Goal: Task Accomplishment & Management: Manage account settings

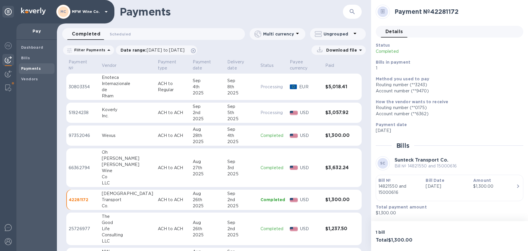
click at [26, 67] on b "Payments" at bounding box center [31, 68] width 20 height 4
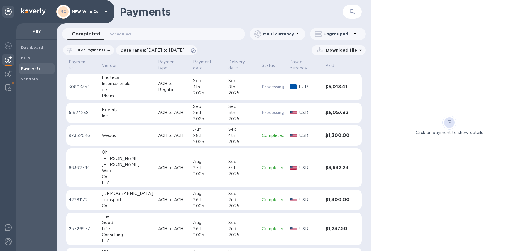
click at [39, 69] on b "Payments" at bounding box center [31, 68] width 20 height 4
click at [107, 50] on icon at bounding box center [108, 49] width 3 height 1
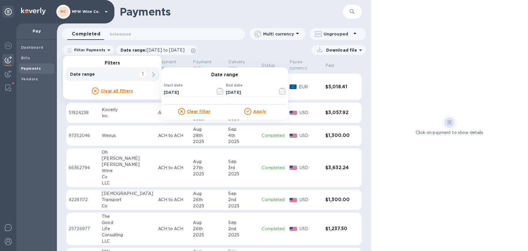
click at [120, 42] on div "Completed 0 Scheduled 0 Multi currency Ungrouped" at bounding box center [214, 35] width 314 height 14
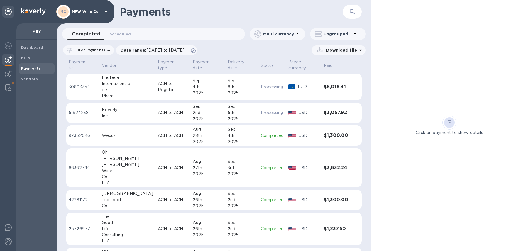
click at [33, 67] on b "Payments" at bounding box center [31, 68] width 20 height 4
click at [72, 50] on p "Filter Payments" at bounding box center [88, 49] width 33 height 5
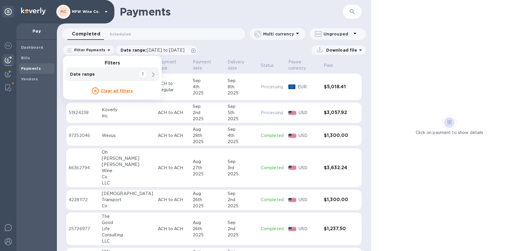
click at [94, 89] on icon at bounding box center [95, 90] width 7 height 7
click at [95, 92] on icon at bounding box center [95, 90] width 7 height 7
click at [153, 73] on icon at bounding box center [153, 74] width 3 height 5
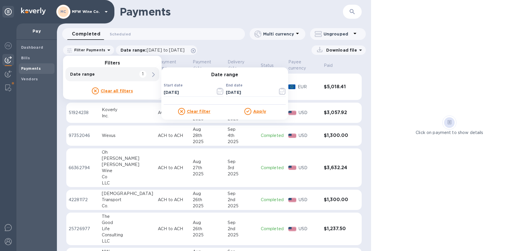
click at [183, 110] on icon at bounding box center [181, 111] width 7 height 7
click at [182, 112] on icon at bounding box center [181, 111] width 7 height 7
click at [186, 94] on input "[DATE]" at bounding box center [187, 92] width 47 height 9
click at [169, 91] on input "[DATE]" at bounding box center [187, 92] width 47 height 9
type input "[DATE]"
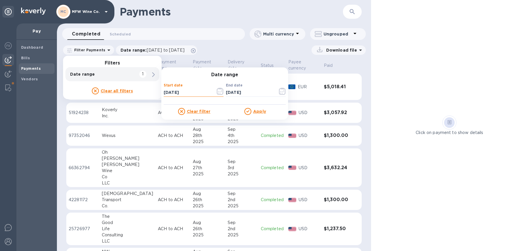
click at [247, 111] on icon at bounding box center [247, 111] width 7 height 7
click at [254, 69] on div "Date range Start date [DATE] ​ End date [DATE] ​ Clear filter Apply" at bounding box center [224, 93] width 127 height 52
click at [244, 59] on span "Delivery date" at bounding box center [241, 65] width 28 height 12
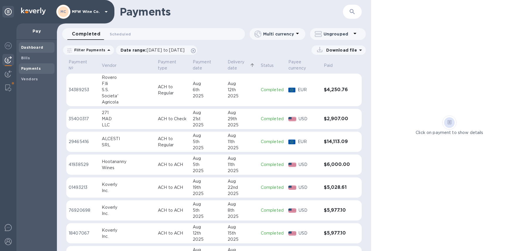
click at [32, 48] on b "Dashboard" at bounding box center [32, 47] width 22 height 4
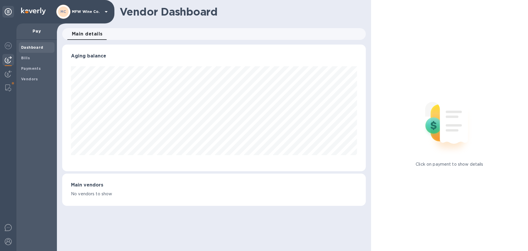
scroll to position [126, 303]
click at [33, 55] on span "Bills" at bounding box center [36, 58] width 31 height 6
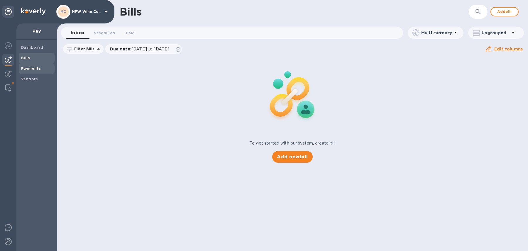
click at [36, 66] on b "Payments" at bounding box center [31, 68] width 20 height 4
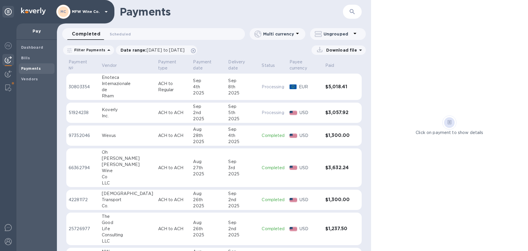
click at [330, 36] on p "Ungrouped" at bounding box center [337, 34] width 28 height 6
click at [331, 41] on li "Group payments by vendors" at bounding box center [348, 49] width 76 height 19
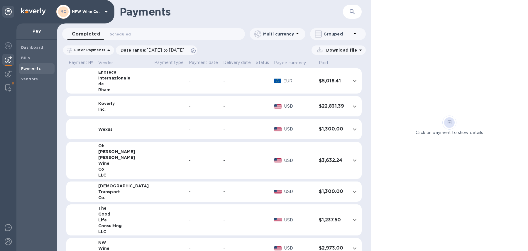
click at [351, 109] on icon "expand row" at bounding box center [354, 106] width 7 height 7
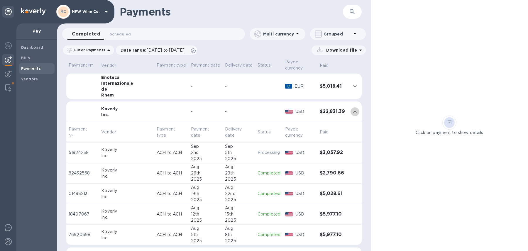
click at [351, 109] on icon "expand row" at bounding box center [354, 111] width 7 height 7
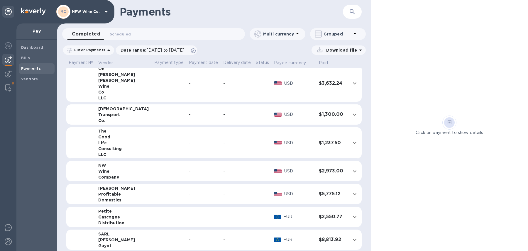
scroll to position [79, 0]
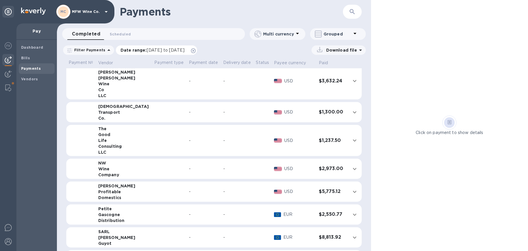
click at [196, 51] on icon at bounding box center [193, 50] width 5 height 5
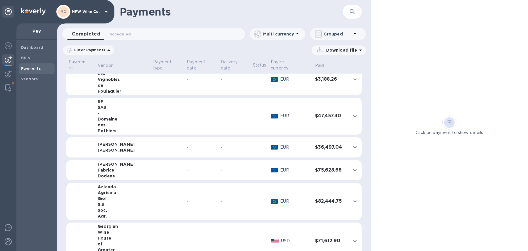
scroll to position [595, 0]
click at [354, 197] on icon "expand row" at bounding box center [354, 200] width 7 height 7
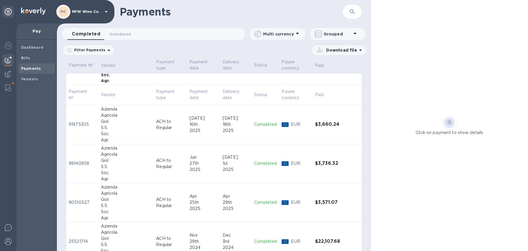
scroll to position [732, 0]
